Goal: Check status: Check status

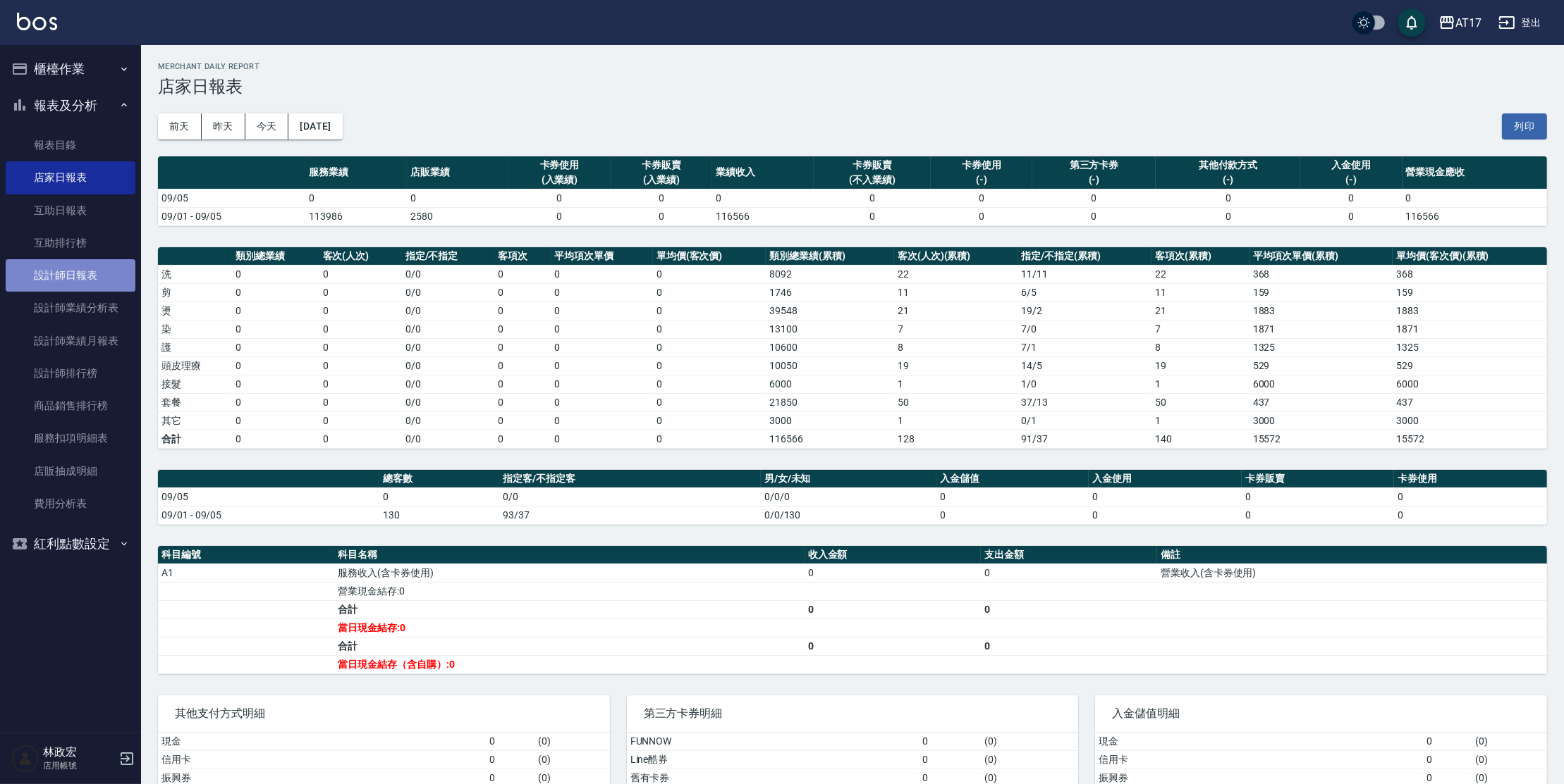
click at [75, 281] on link "設計師日報表" at bounding box center [70, 276] width 130 height 32
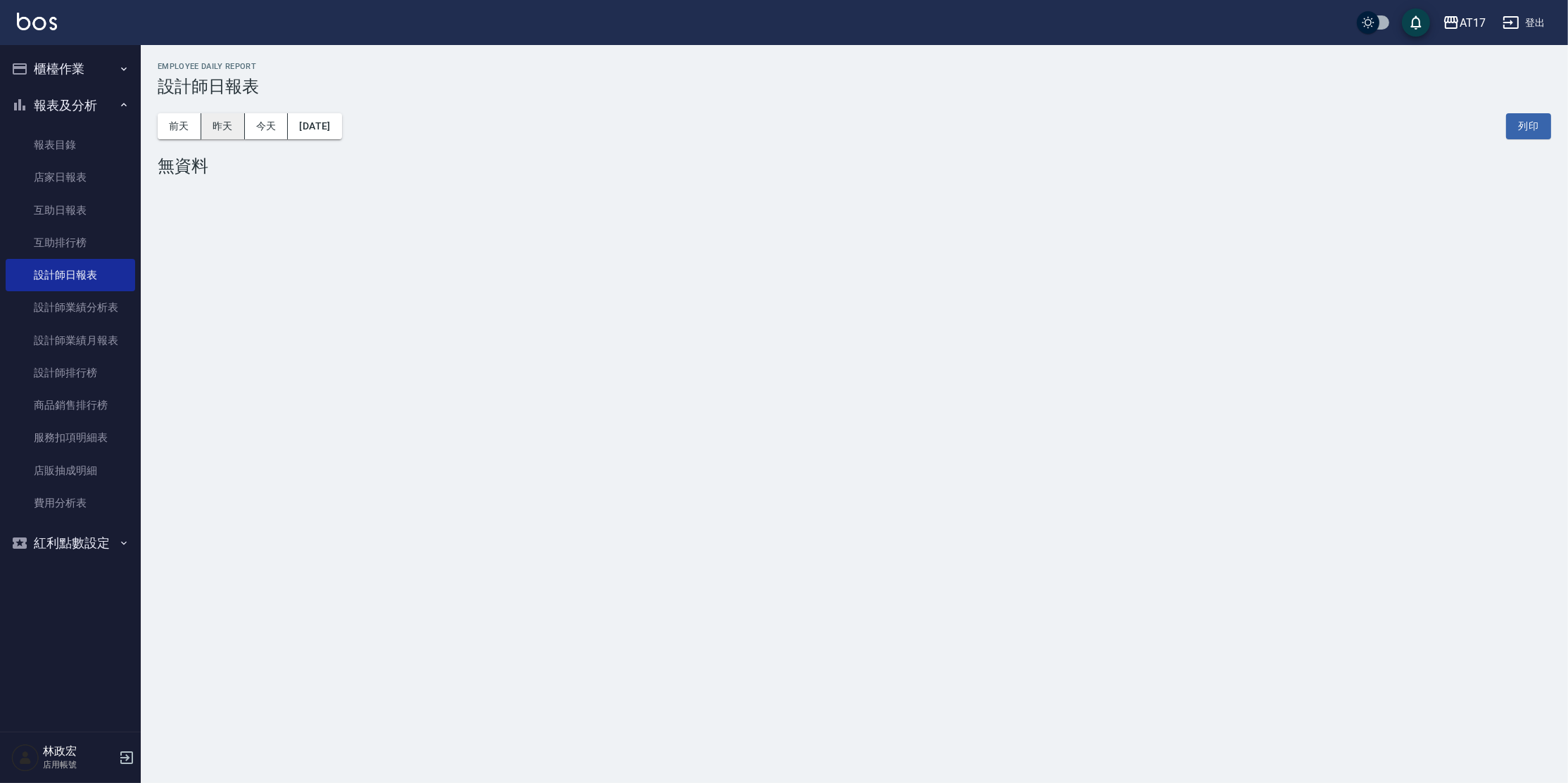
click at [221, 124] on button "昨天" at bounding box center [222, 127] width 44 height 26
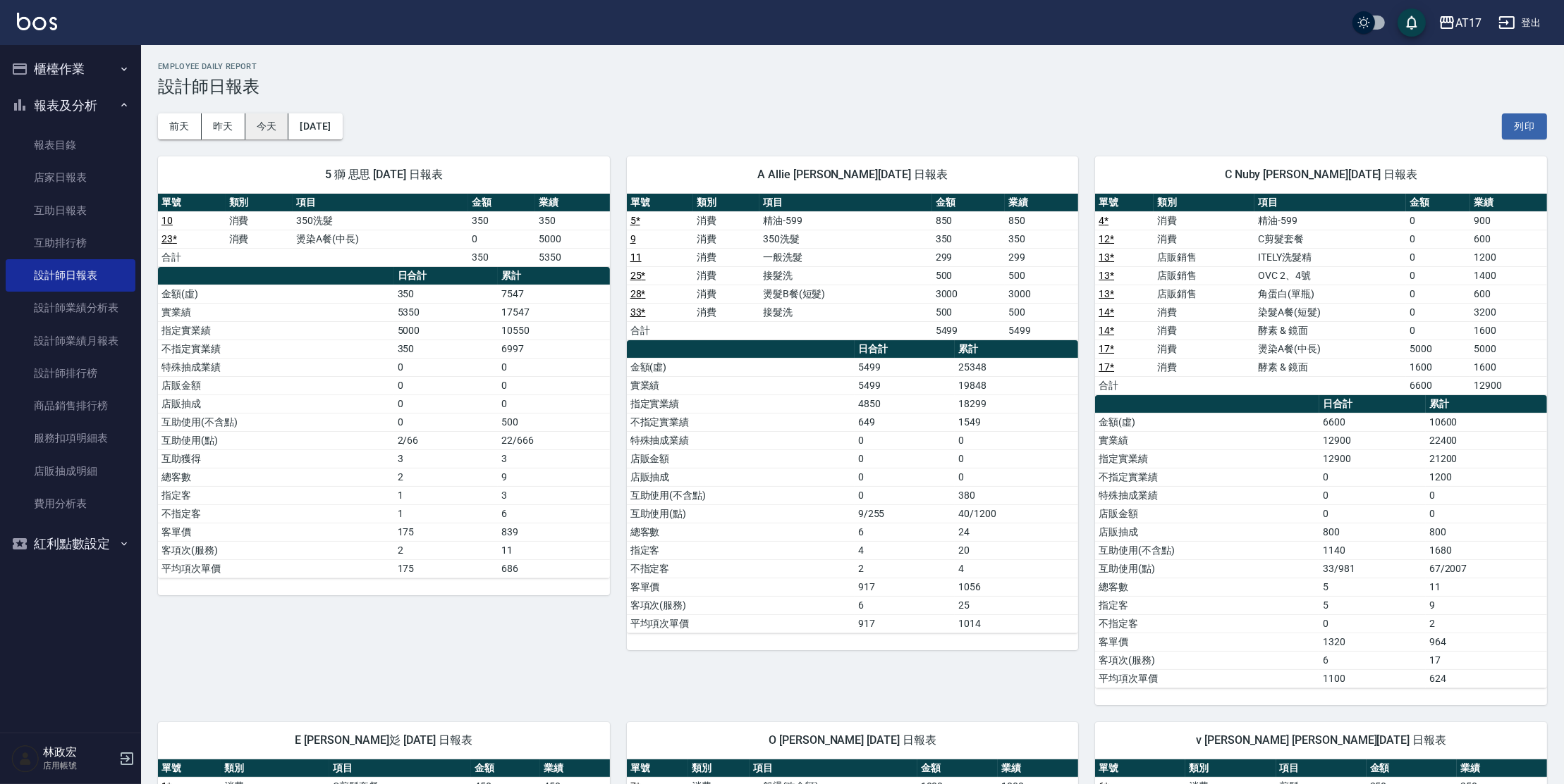
click at [283, 134] on button "今天" at bounding box center [267, 127] width 44 height 26
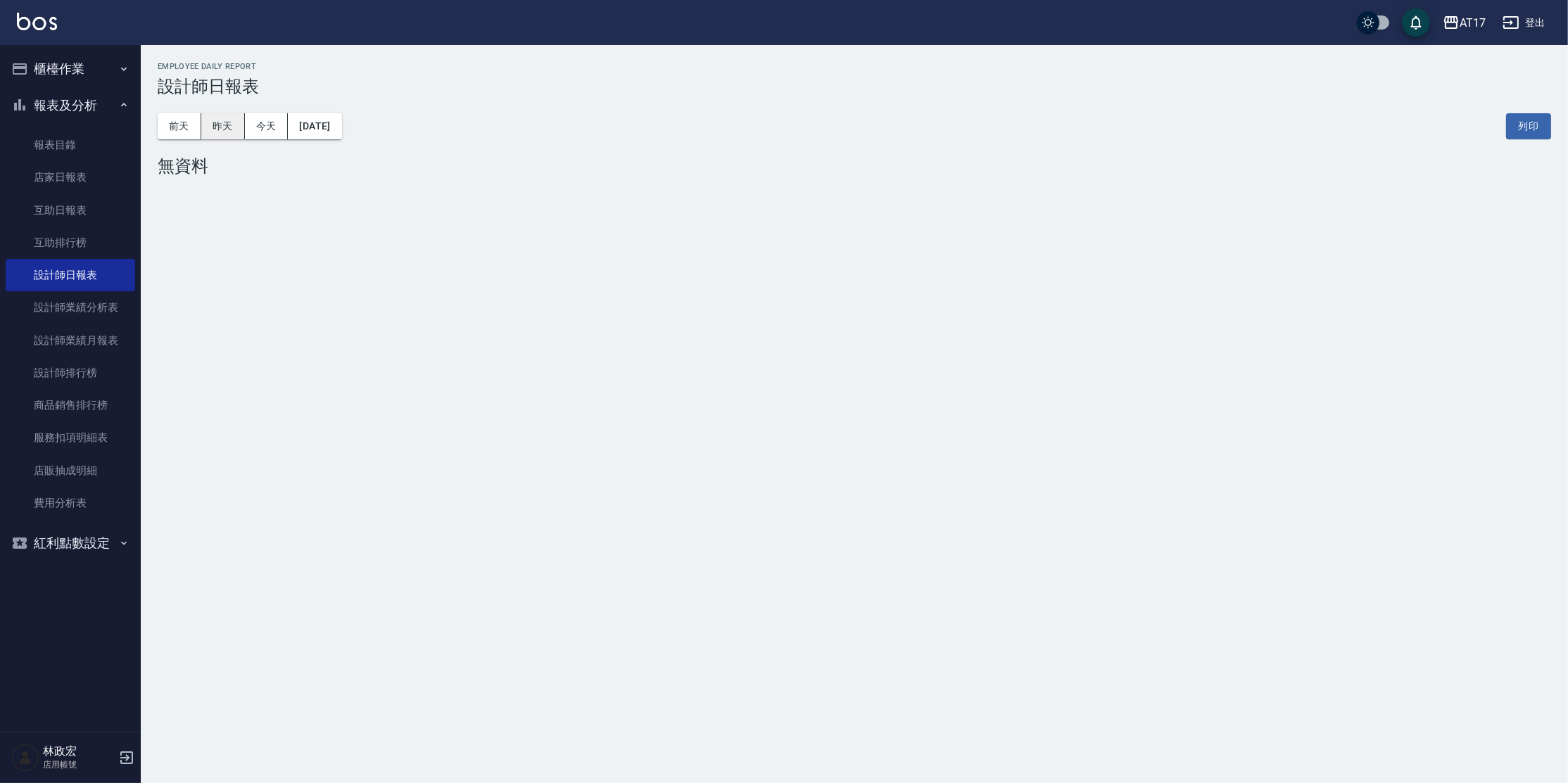
click at [238, 127] on button "昨天" at bounding box center [222, 127] width 44 height 26
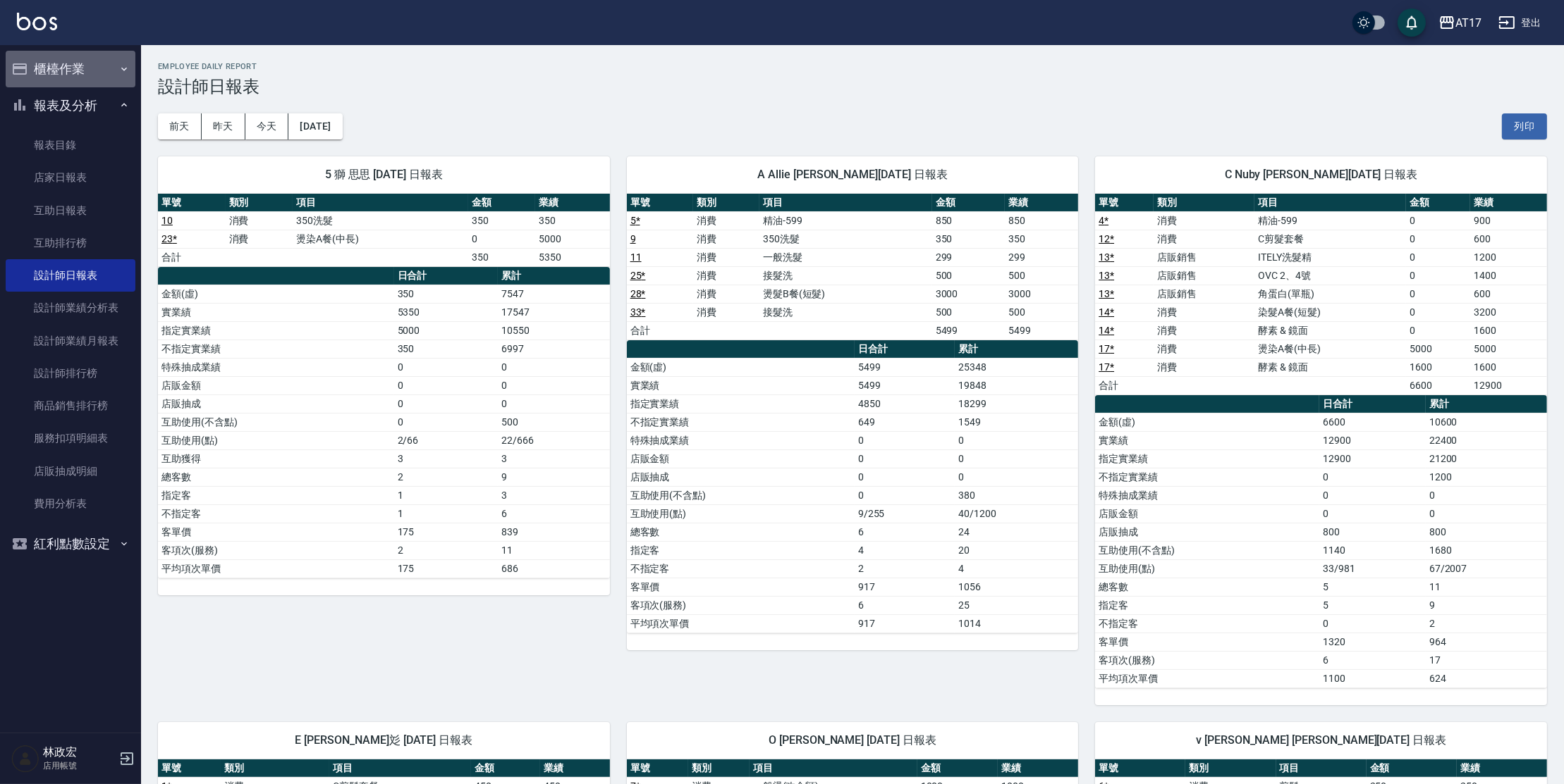
click at [29, 73] on button "櫃檯作業" at bounding box center [70, 69] width 130 height 37
